Goal: Communication & Community: Answer question/provide support

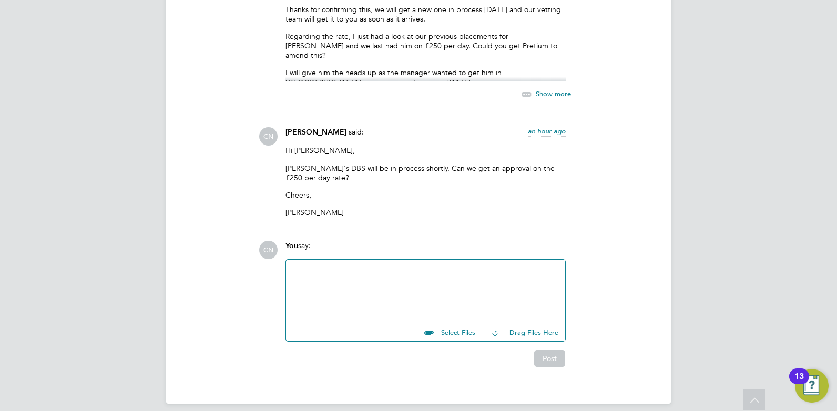
click at [325, 266] on div at bounding box center [425, 288] width 267 height 45
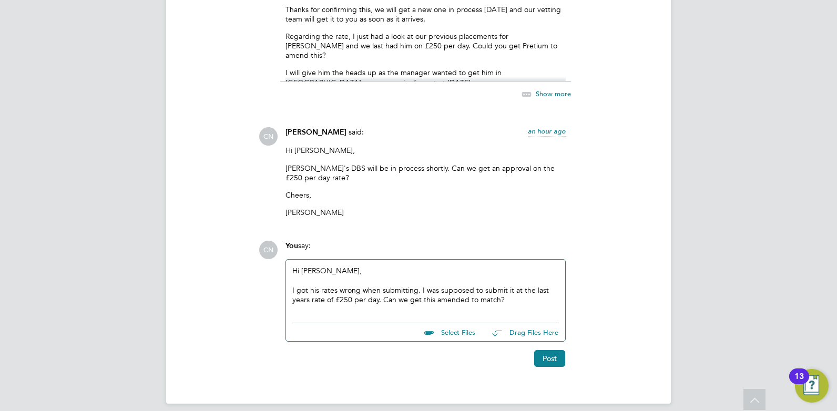
click at [523, 292] on div "I got his rates wrong when submitting. I was supposed to submit it at the last …" at bounding box center [425, 294] width 267 height 19
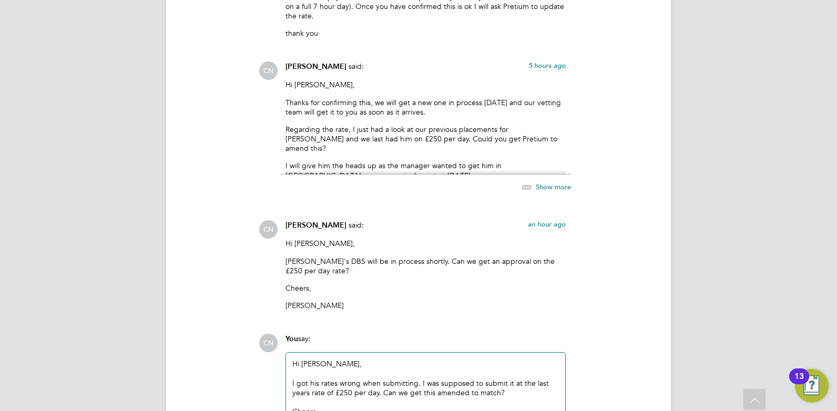
scroll to position [2439, 0]
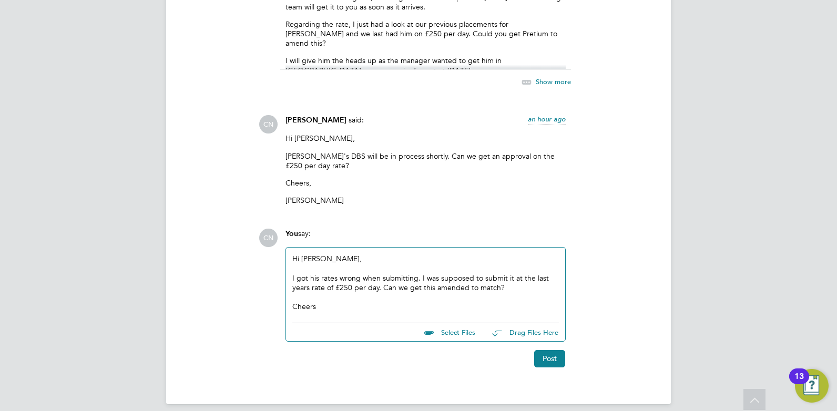
click at [545, 77] on span "Show more" at bounding box center [553, 81] width 35 height 9
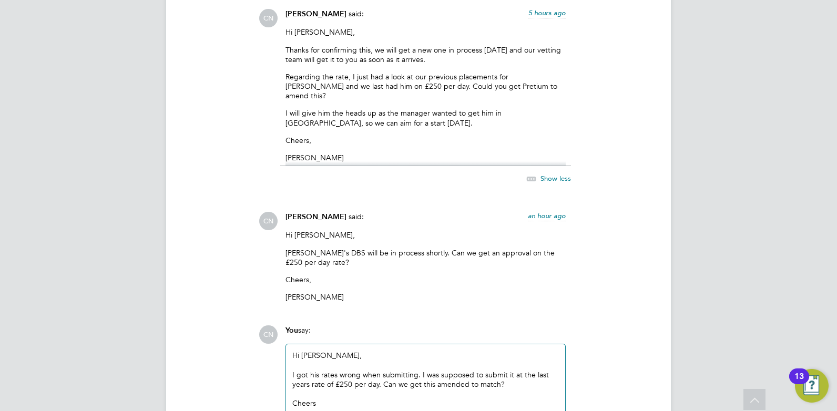
scroll to position [2483, 0]
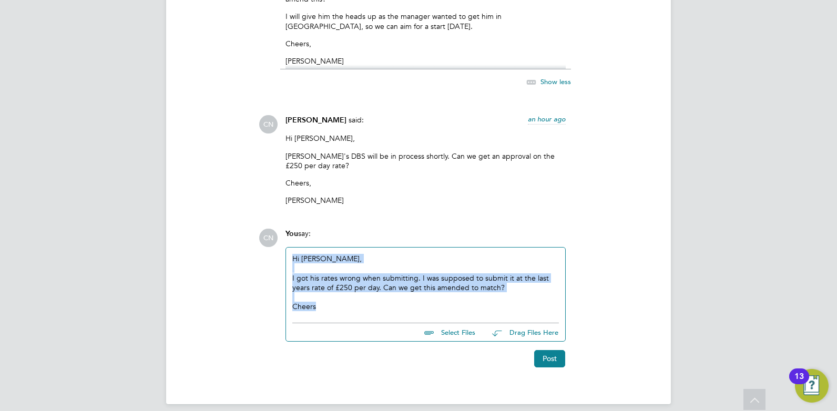
drag, startPoint x: 323, startPoint y: 301, endPoint x: 279, endPoint y: 239, distance: 76.6
click at [279, 239] on div "CN You say: Hi [PERSON_NAME], I got his rates wrong when submitting. I was supp…" at bounding box center [454, 298] width 391 height 138
copy div "Hi [PERSON_NAME], I got his rates wrong when submitting. I was supposed to subm…"
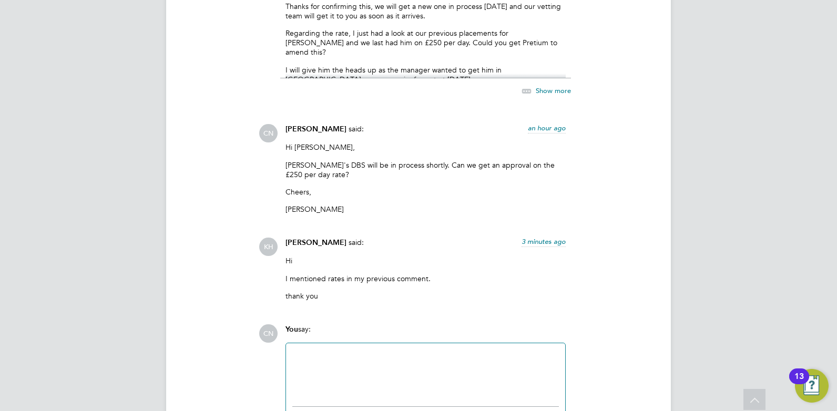
scroll to position [1787, 0]
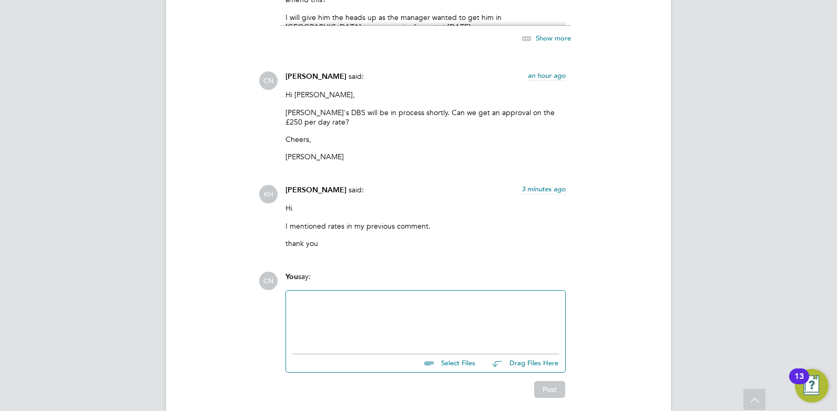
click at [328, 297] on div at bounding box center [425, 319] width 267 height 45
paste div
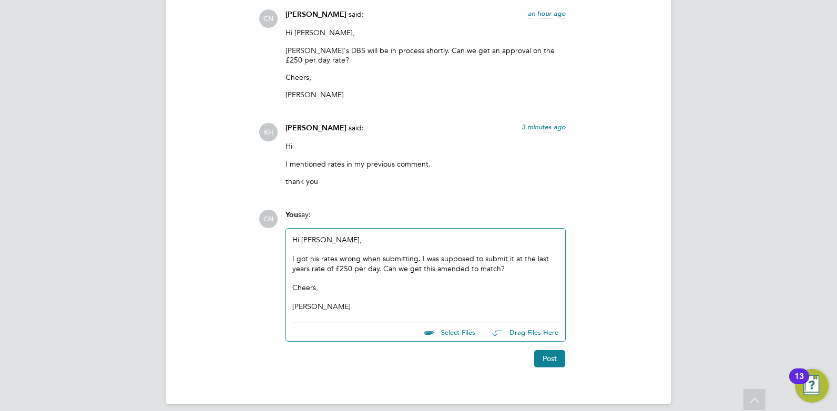
click at [519, 263] on div "I got his rates wrong when submitting. I was supposed to submit it at the last …" at bounding box center [425, 263] width 267 height 19
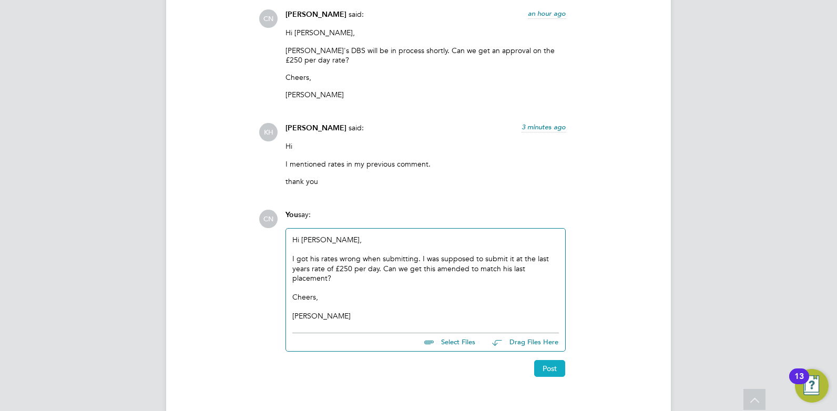
click at [540, 363] on button "Post" at bounding box center [549, 368] width 31 height 17
